Goal: Task Accomplishment & Management: Use online tool/utility

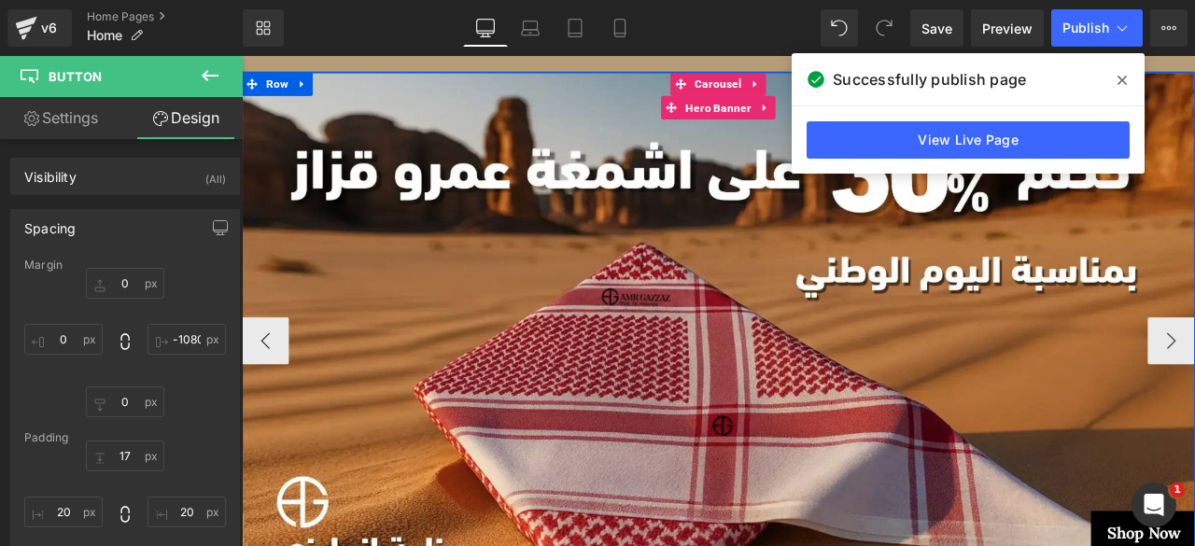
scroll to position [157, 0]
click at [804, 117] on span "Hero Banner" at bounding box center [806, 119] width 87 height 28
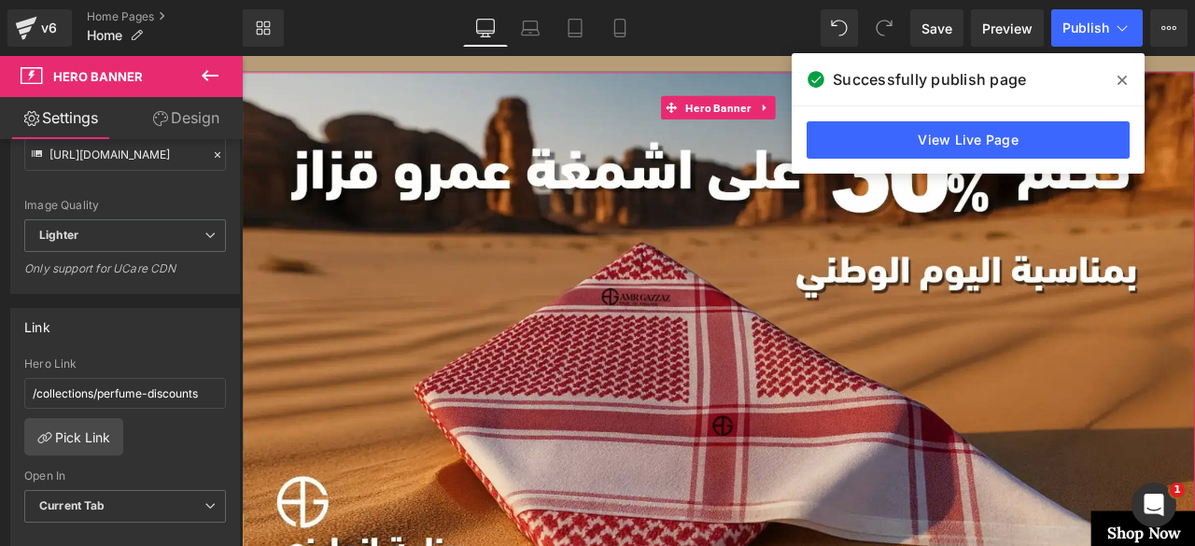
scroll to position [415, 0]
click at [63, 432] on link "Pick Link" at bounding box center [73, 435] width 99 height 37
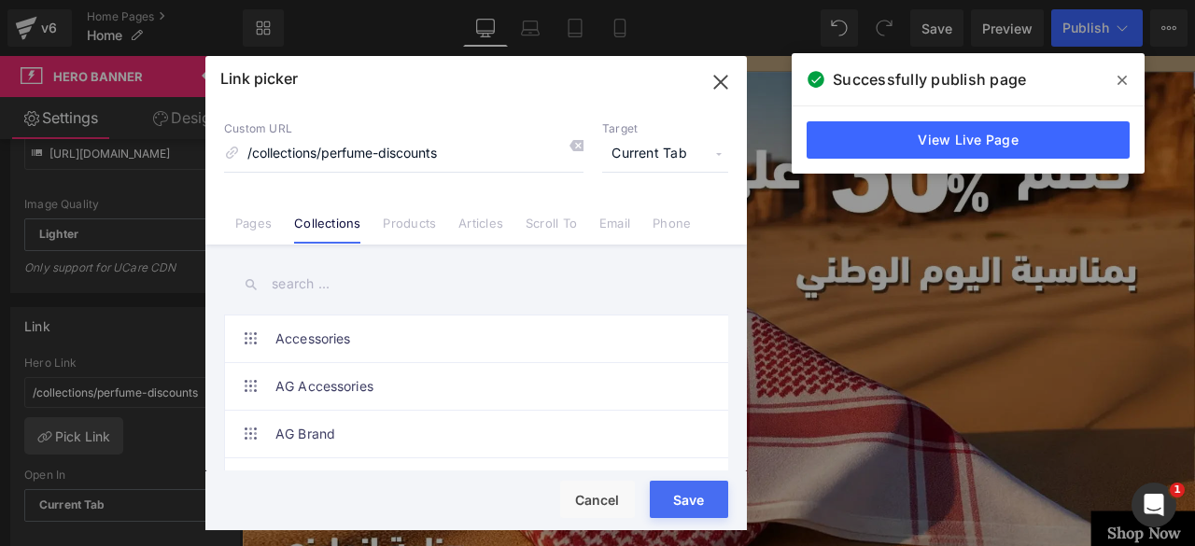
click at [310, 280] on input "text" at bounding box center [476, 284] width 504 height 42
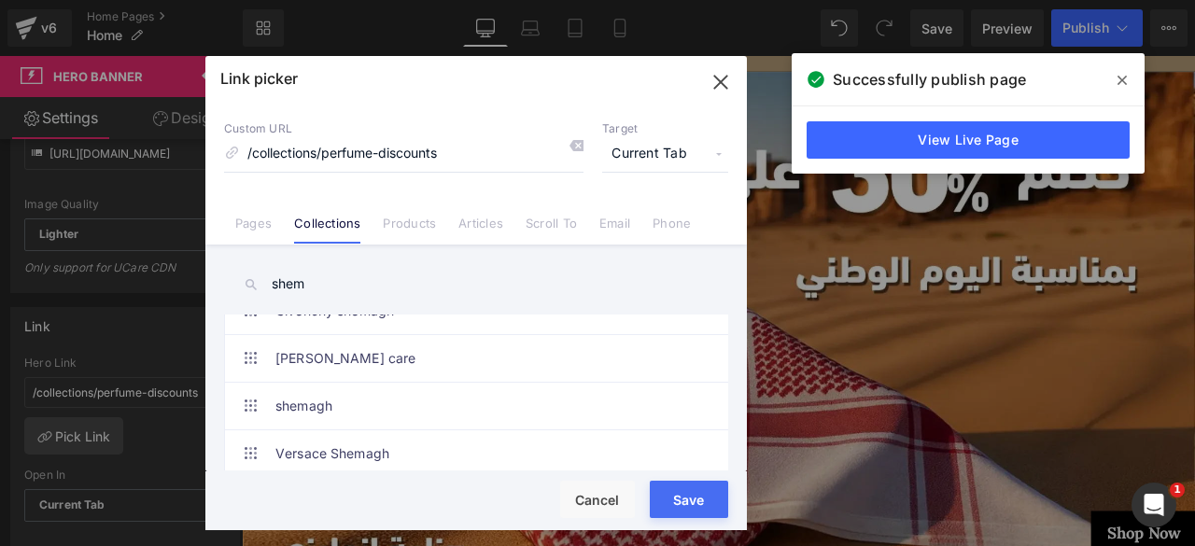
scroll to position [134, 0]
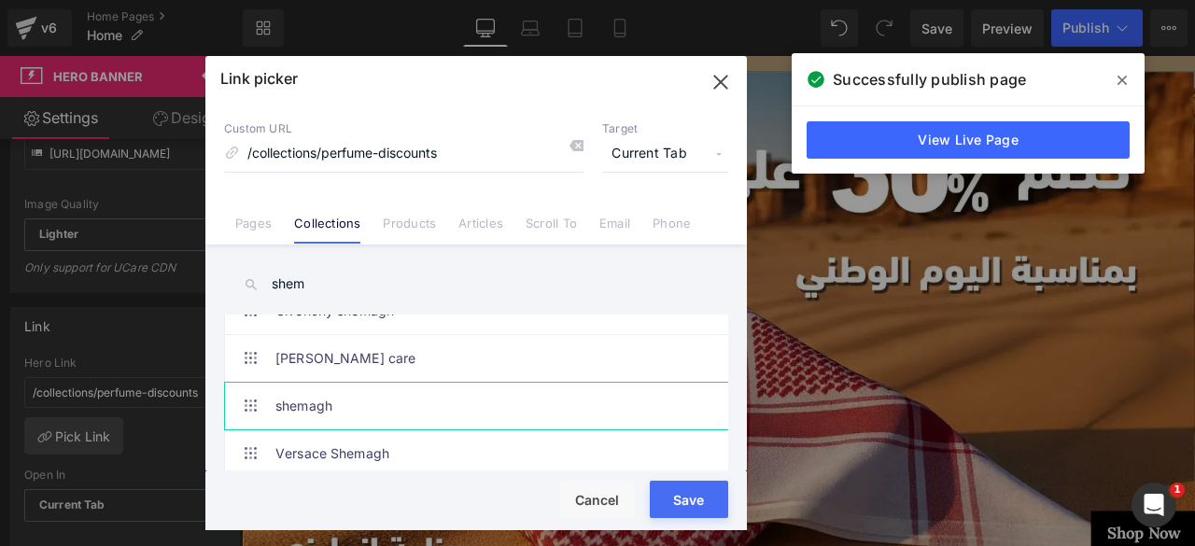
type input "shem"
click at [322, 400] on link "shemagh" at bounding box center [480, 406] width 411 height 47
type input "/collections/shemagh"
click at [683, 505] on button "Save" at bounding box center [689, 499] width 78 height 37
type input "/collections/shemagh"
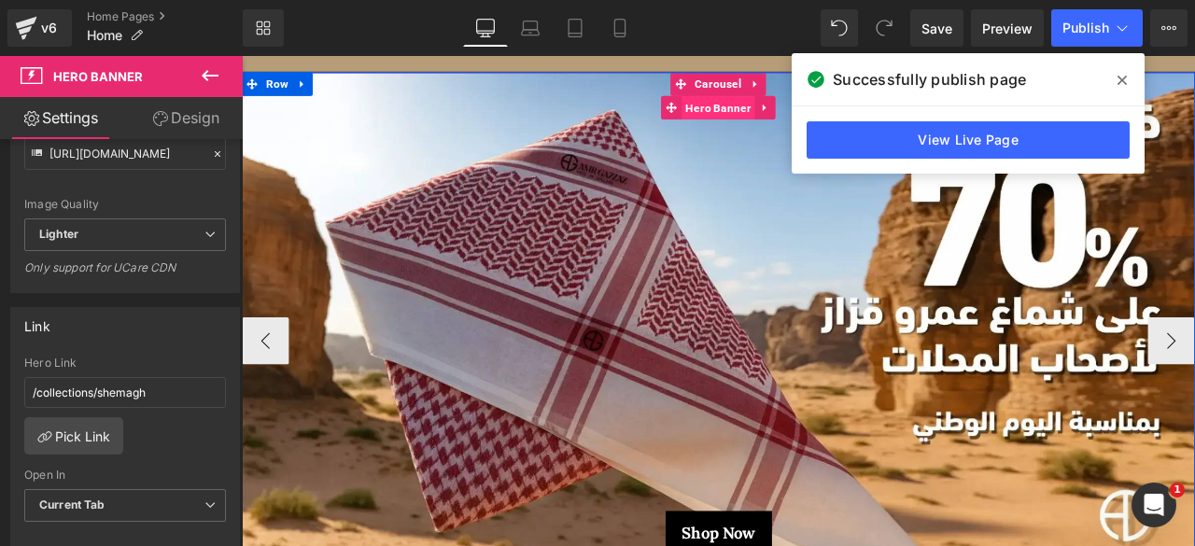
click at [782, 122] on span "Hero Banner" at bounding box center [806, 118] width 87 height 28
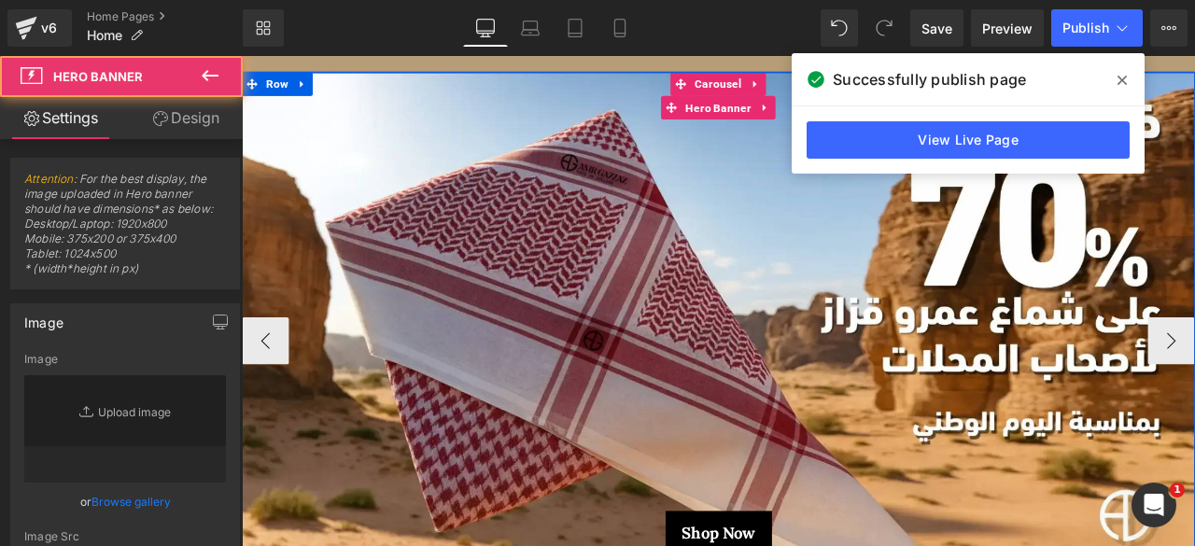
type input "[URL][DOMAIN_NAME]"
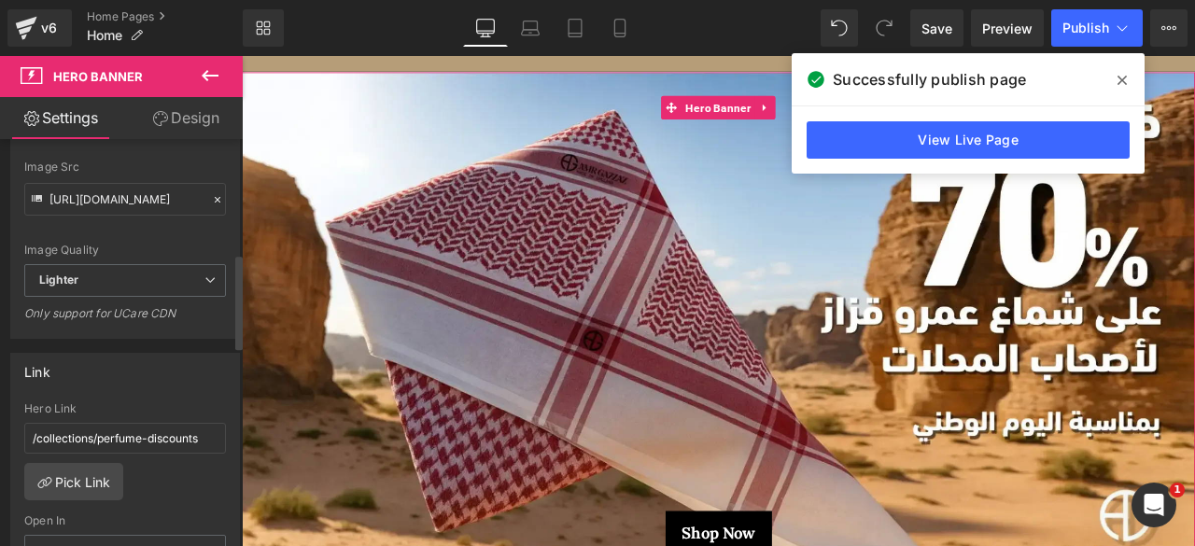
scroll to position [505, 0]
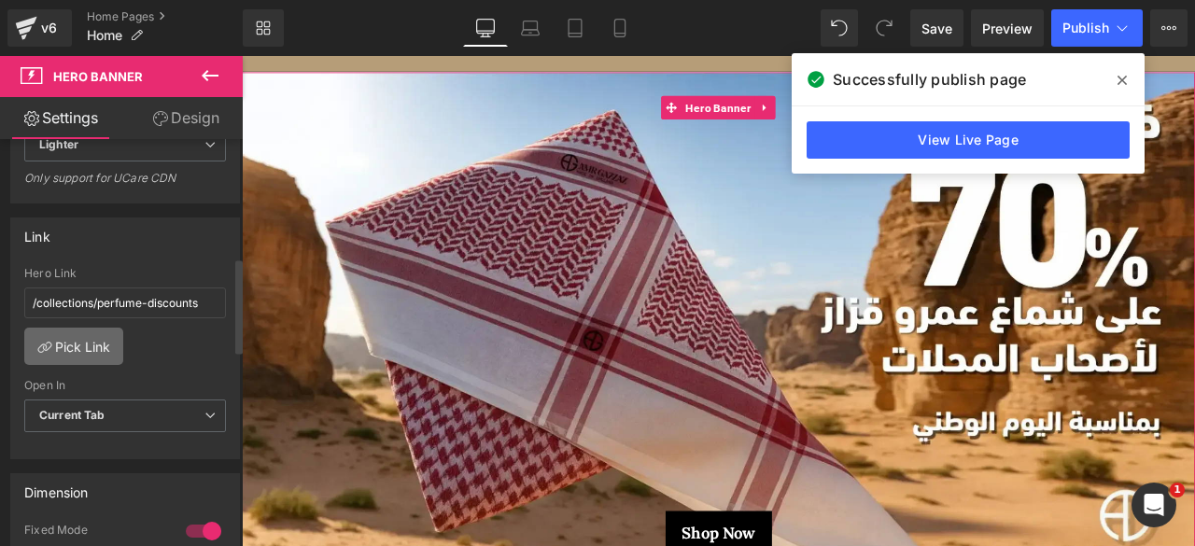
click at [47, 340] on icon at bounding box center [44, 347] width 15 height 15
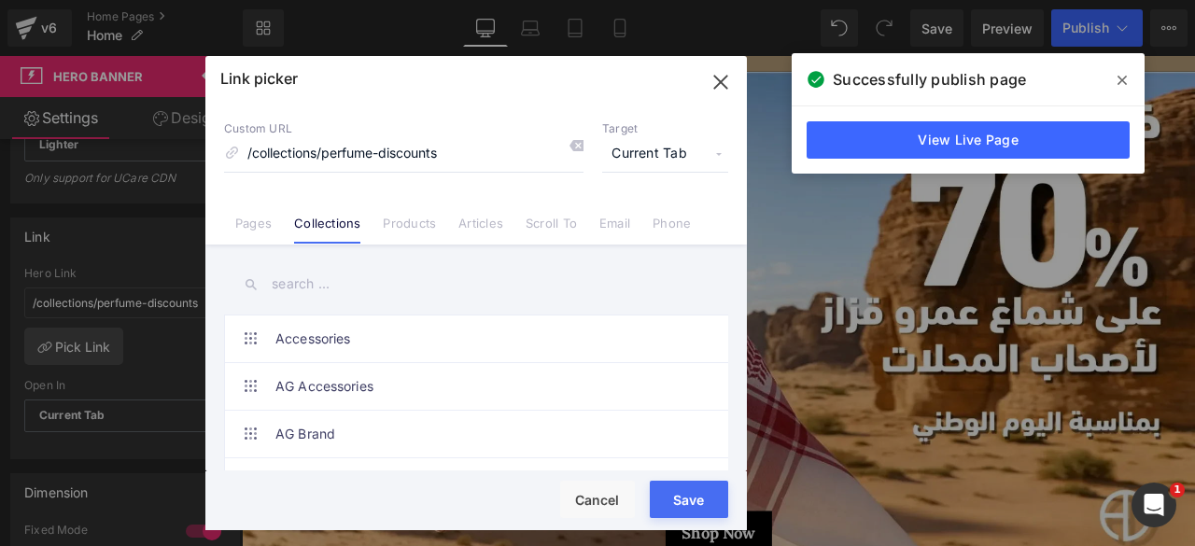
click at [302, 288] on input "text" at bounding box center [476, 284] width 504 height 42
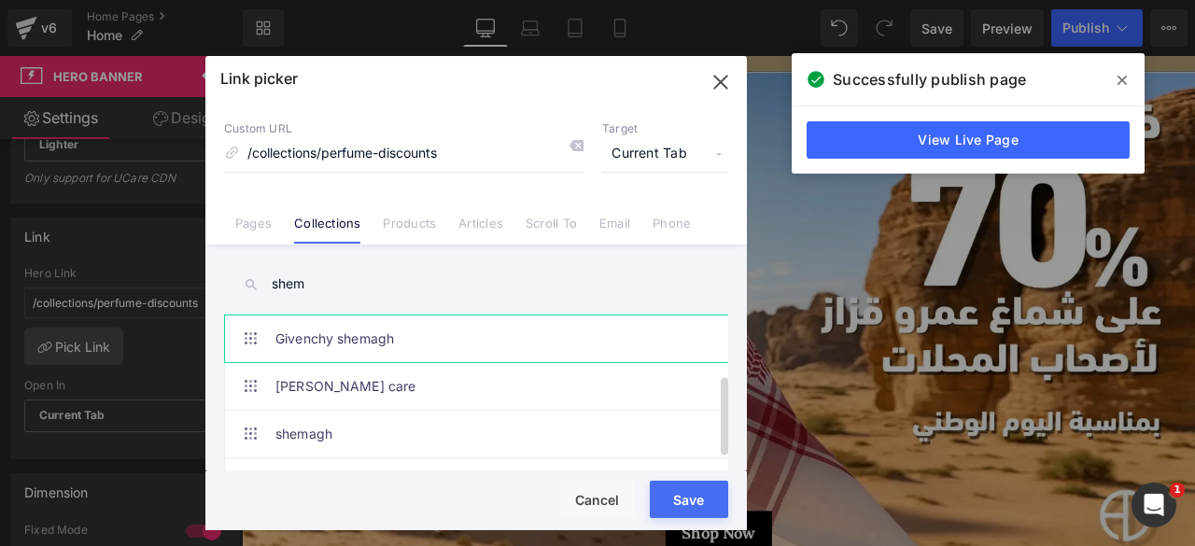
scroll to position [119, 0]
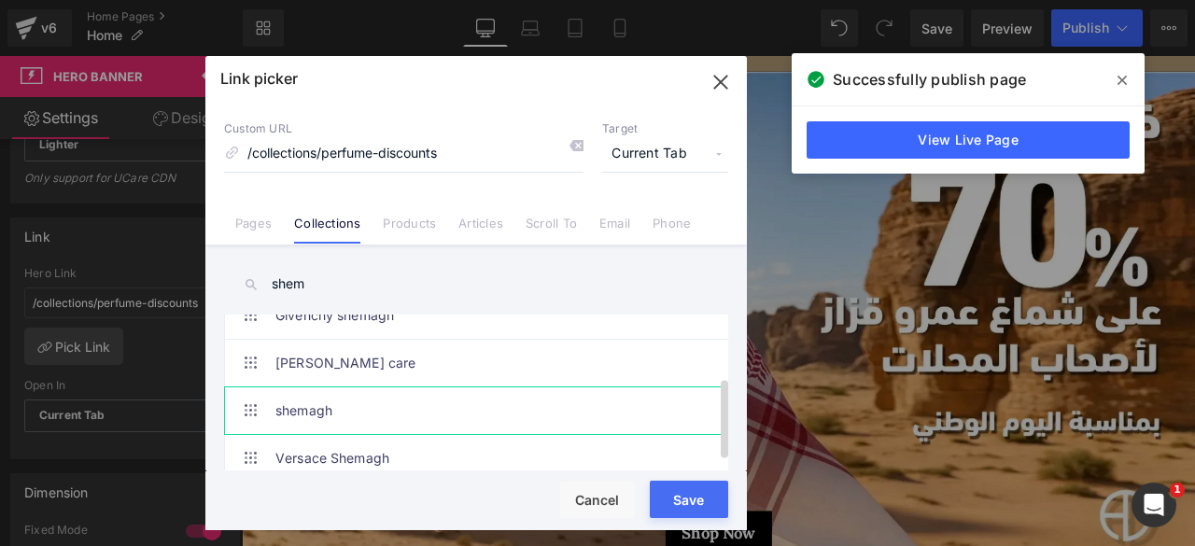
type input "shem"
click at [304, 414] on link "shemagh" at bounding box center [480, 410] width 411 height 47
type input "/collections/shemagh"
click at [691, 499] on button "Save" at bounding box center [689, 499] width 78 height 37
type input "/collections/shemagh"
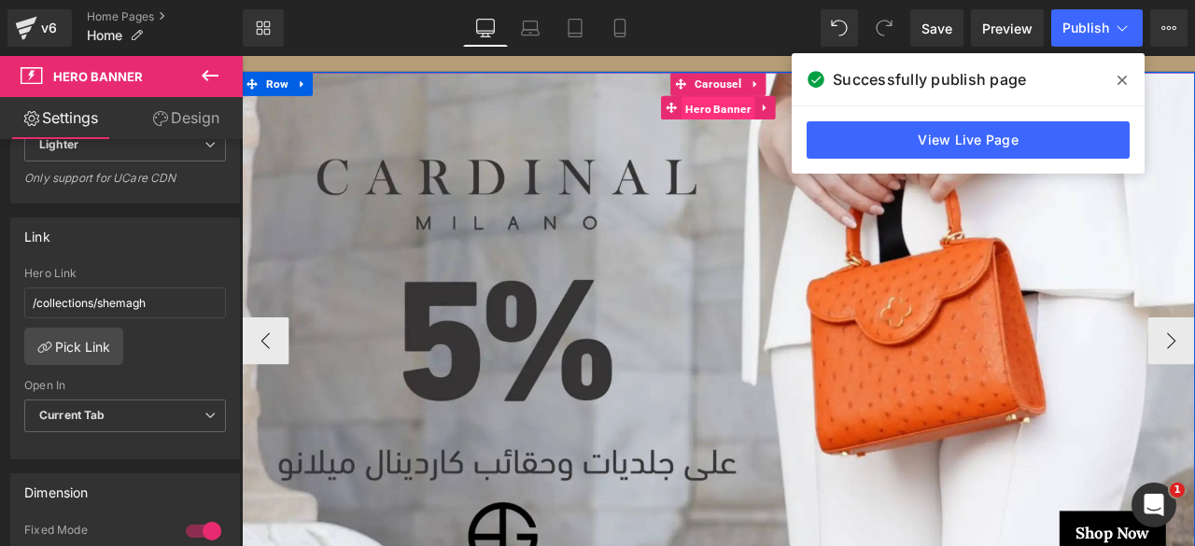
click at [802, 115] on span "Hero Banner" at bounding box center [806, 119] width 87 height 28
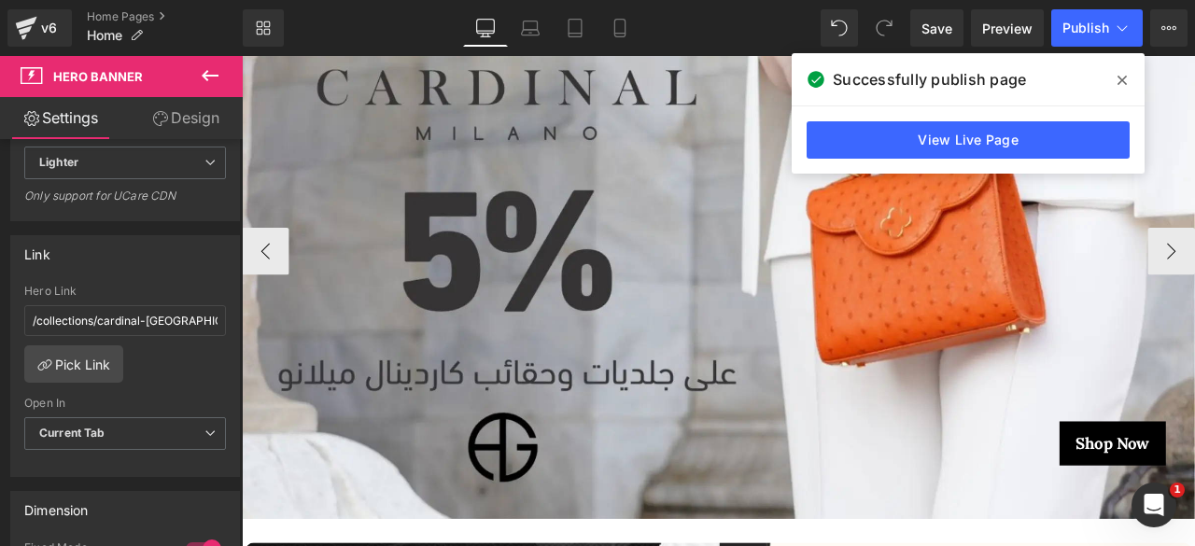
scroll to position [269, 0]
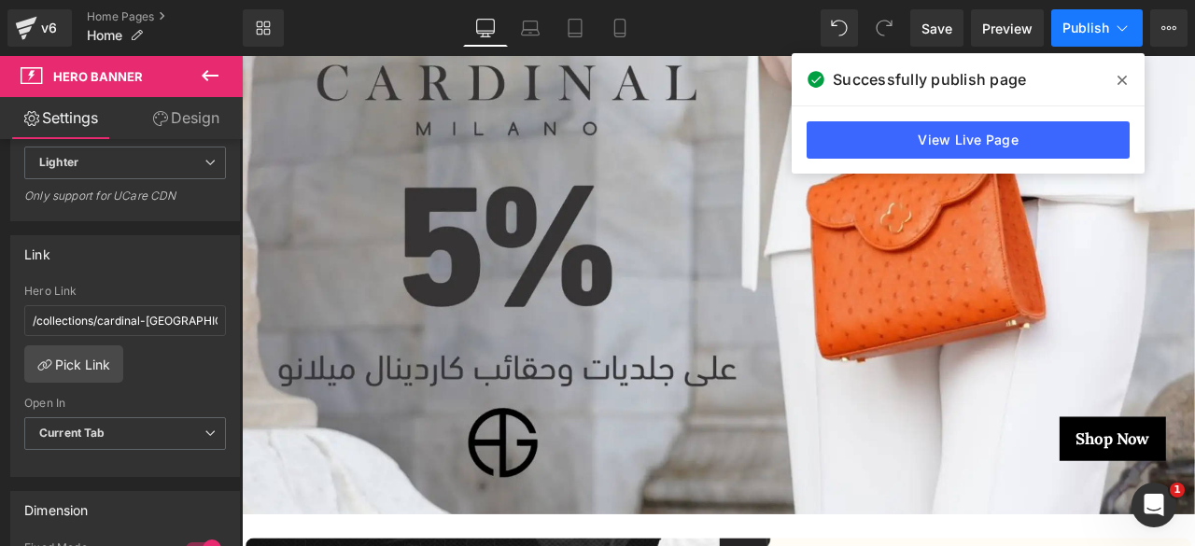
click at [1076, 29] on span "Publish" at bounding box center [1085, 28] width 47 height 15
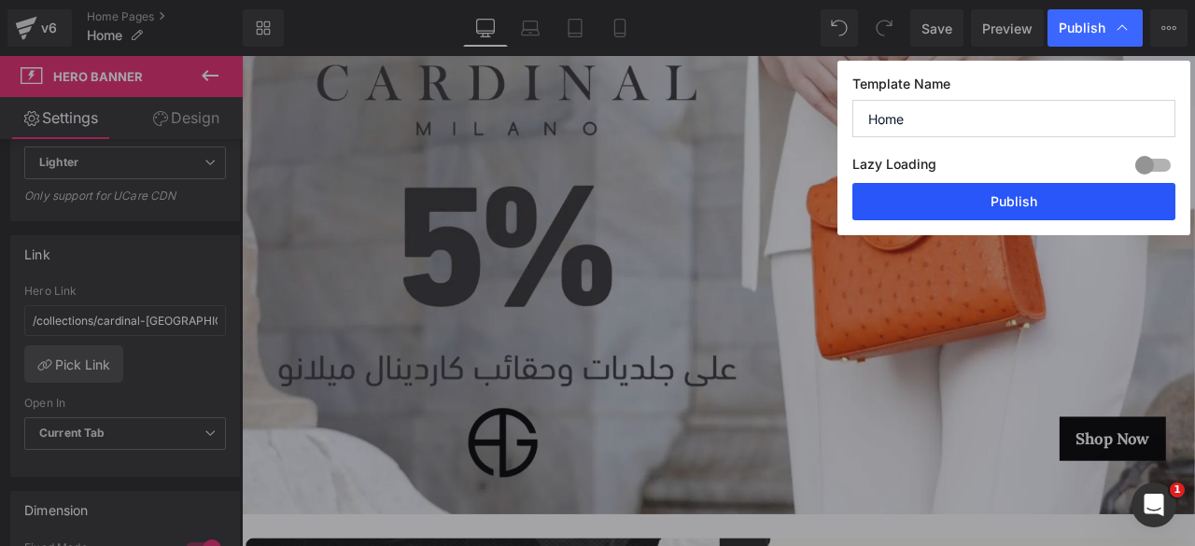
click at [966, 206] on button "Publish" at bounding box center [1013, 201] width 323 height 37
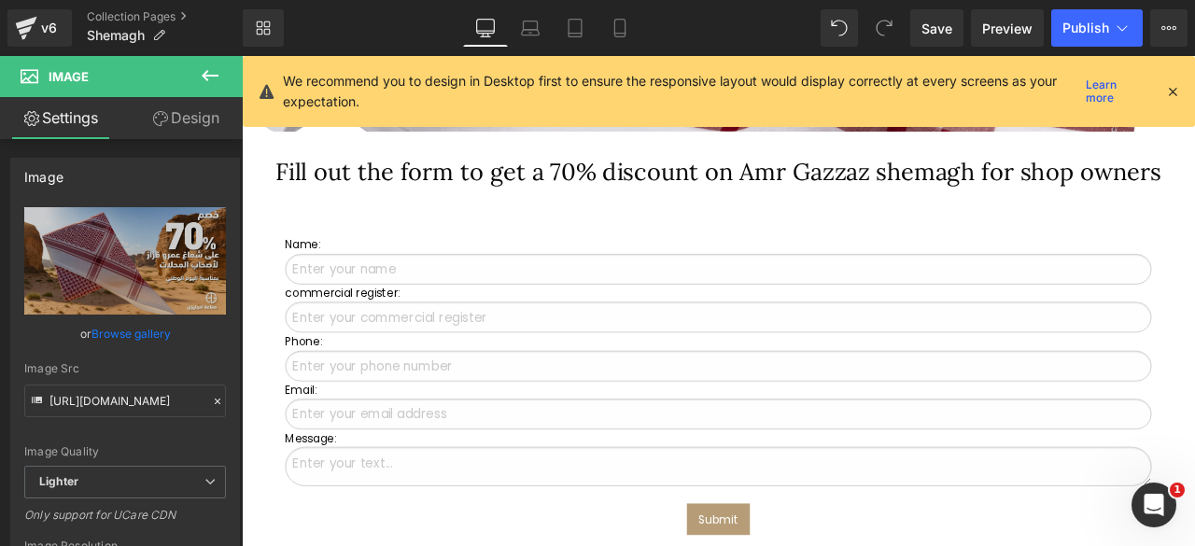
click at [1172, 91] on icon at bounding box center [1172, 91] width 17 height 17
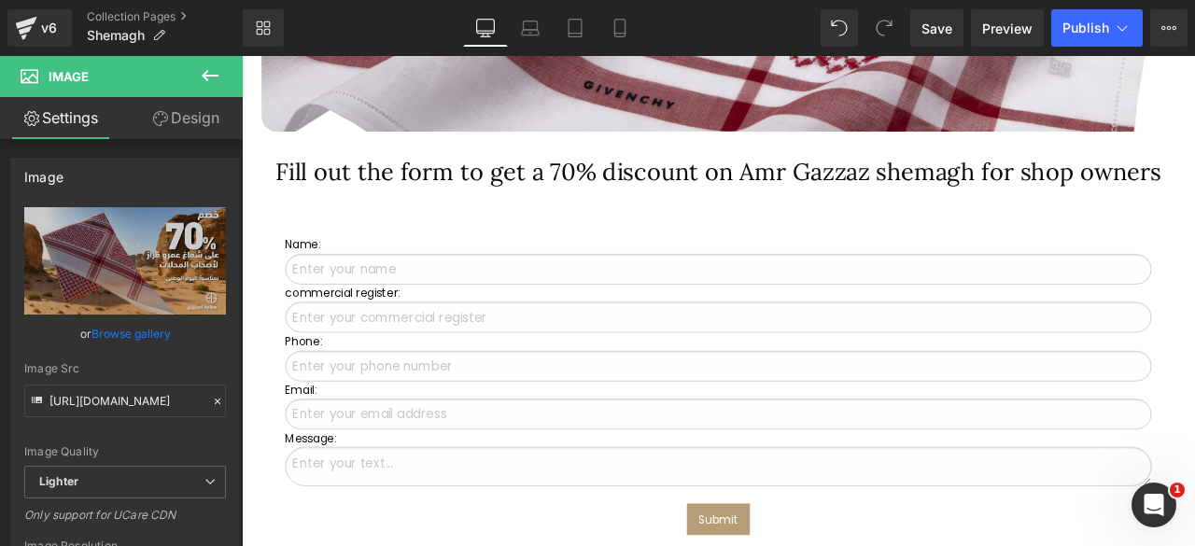
drag, startPoint x: 686, startPoint y: 230, endPoint x: 655, endPoint y: 229, distance: 30.8
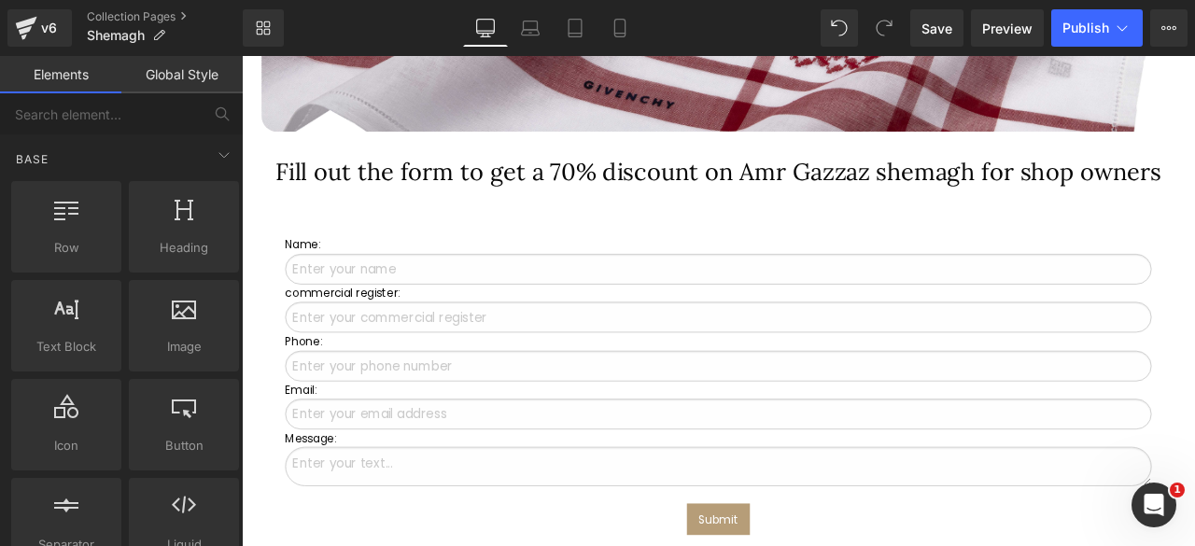
scroll to position [5271, 0]
